Goal: Information Seeking & Learning: Learn about a topic

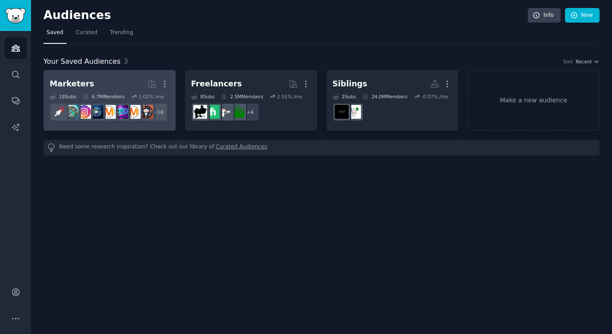
click at [106, 84] on h2 "Marketers Curated by GummySearch More" at bounding box center [110, 84] width 120 height 16
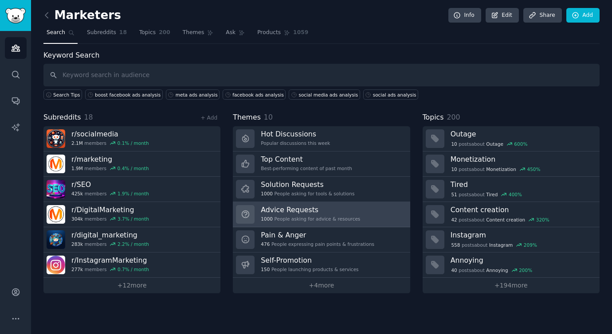
click at [323, 209] on h3 "Advice Requests" at bounding box center [310, 209] width 99 height 9
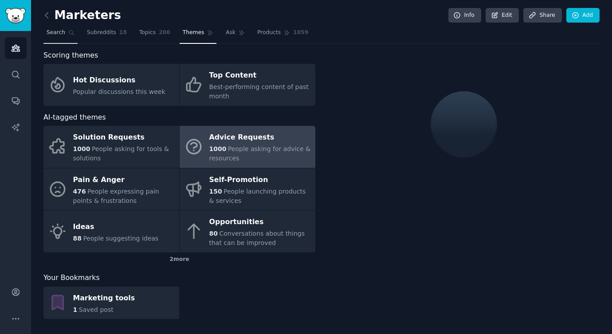
click at [56, 29] on span "Search" at bounding box center [56, 33] width 19 height 8
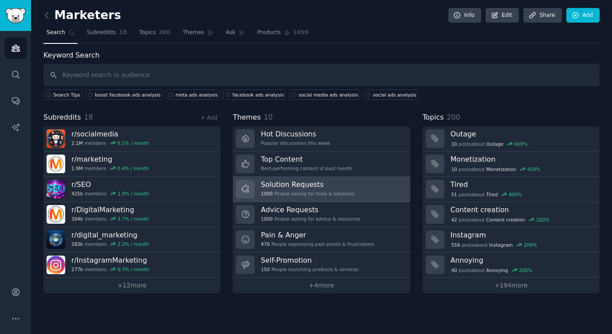
click at [311, 189] on div "Solution Requests 1000 People asking for tools & solutions" at bounding box center [308, 189] width 94 height 19
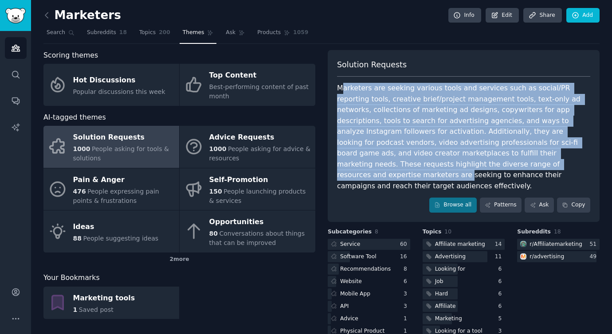
drag, startPoint x: 340, startPoint y: 87, endPoint x: 460, endPoint y: 160, distance: 139.5
click at [460, 160] on div "Marketers are seeking various tools and services such as social/PR reporting to…" at bounding box center [463, 137] width 253 height 109
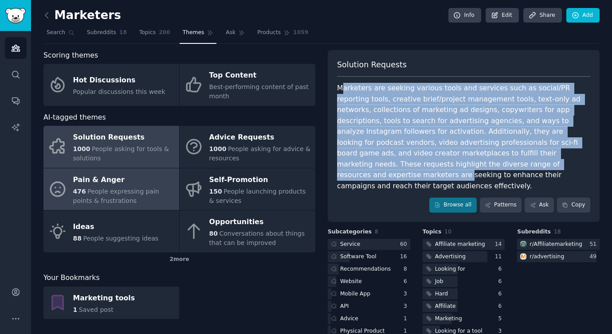
click at [148, 192] on span "People expressing pain points & frustrations" at bounding box center [116, 196] width 86 height 16
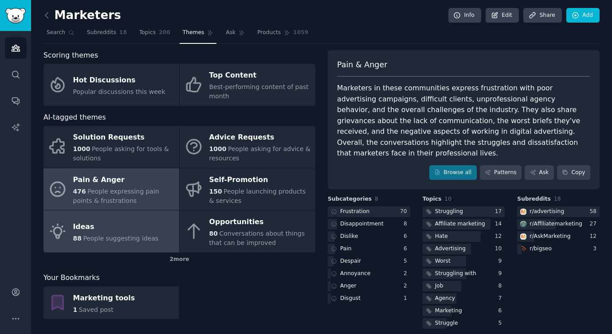
click at [128, 233] on div "Ideas" at bounding box center [116, 227] width 86 height 14
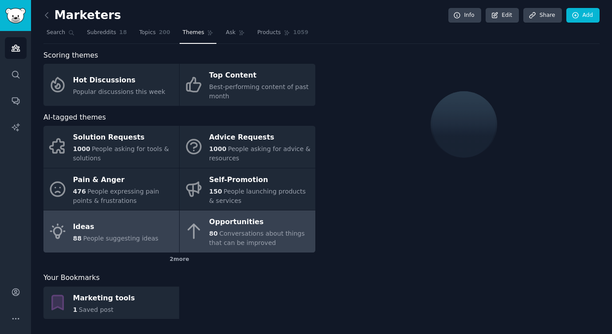
click at [225, 232] on span "Conversations about things that can be improved" at bounding box center [256, 238] width 95 height 16
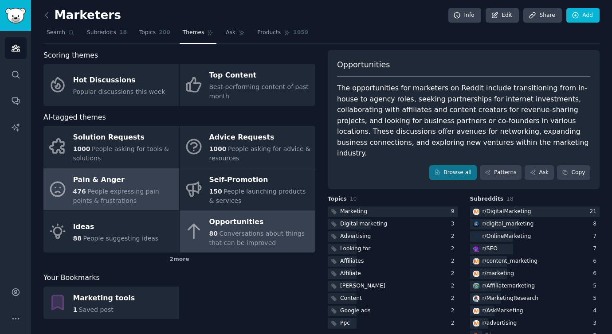
click at [115, 193] on span "People expressing pain points & frustrations" at bounding box center [116, 196] width 86 height 16
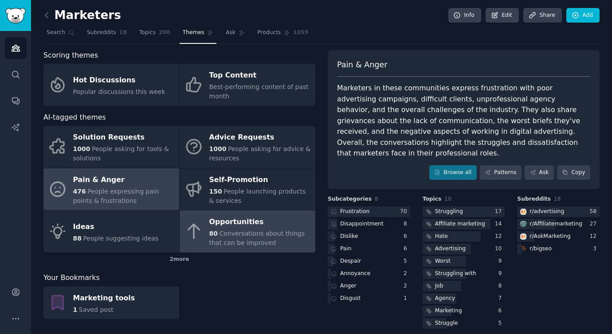
click at [253, 233] on span "Conversations about things that can be improved" at bounding box center [256, 238] width 95 height 16
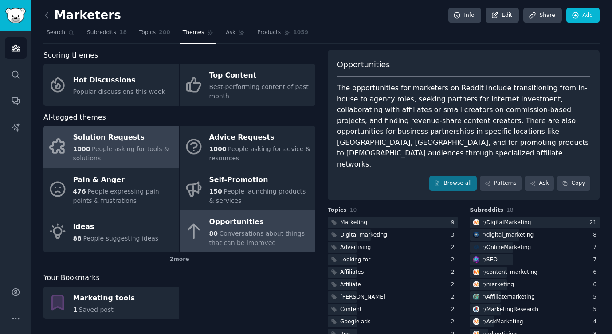
click at [122, 152] on span "People asking for tools & solutions" at bounding box center [121, 154] width 96 height 16
